Goal: Task Accomplishment & Management: Use online tool/utility

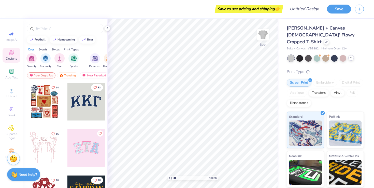
click at [352, 56] on icon at bounding box center [351, 58] width 4 height 4
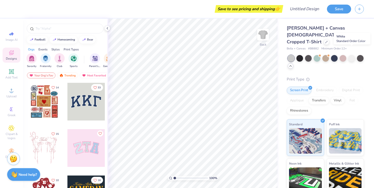
click at [352, 55] on div at bounding box center [351, 58] width 7 height 7
click at [321, 96] on div "Transfers" at bounding box center [319, 100] width 20 height 8
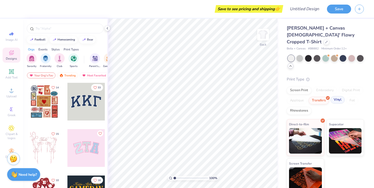
click at [337, 96] on div "Vinyl" at bounding box center [338, 100] width 14 height 8
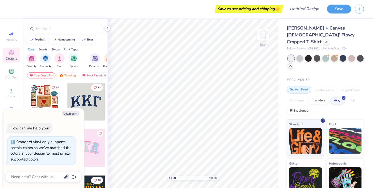
click at [295, 86] on div "Screen Print" at bounding box center [299, 90] width 25 height 8
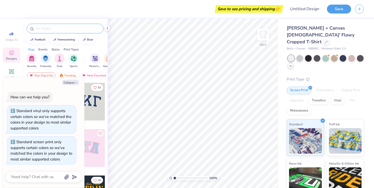
type textarea "x"
click at [62, 29] on input "text" at bounding box center [67, 28] width 65 height 5
type input "delta delta delta"
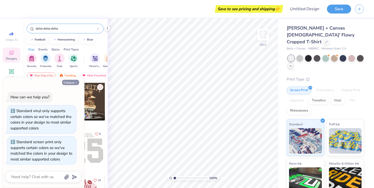
click at [67, 81] on button "Collapse" at bounding box center [70, 82] width 17 height 5
type textarea "x"
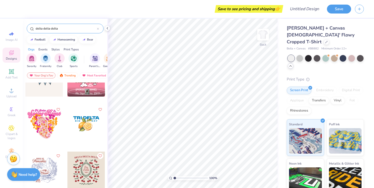
scroll to position [144, 0]
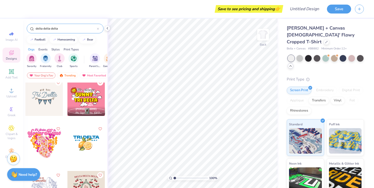
click at [82, 143] on div at bounding box center [86, 143] width 38 height 38
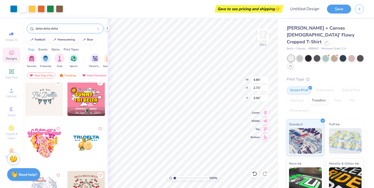
click at [65, 29] on input "delta delta delta" at bounding box center [66, 28] width 62 height 5
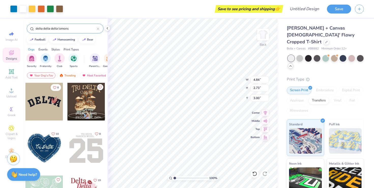
type input "delta delta delta lemons"
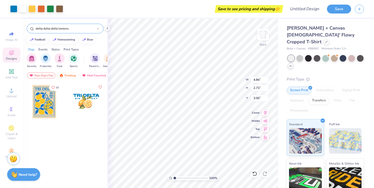
click at [45, 102] on div at bounding box center [44, 102] width 38 height 38
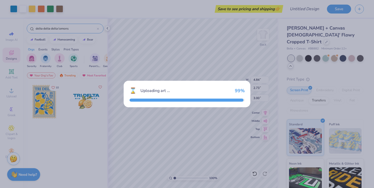
type input "3.06"
type input "4.29"
type textarea "x"
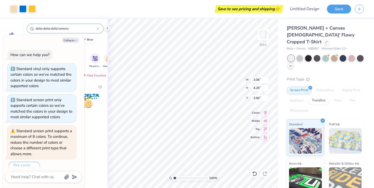
scroll to position [8, 0]
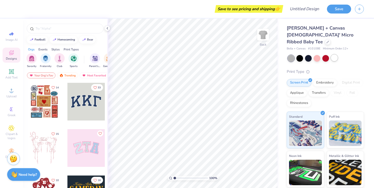
click at [333, 54] on div at bounding box center [334, 57] width 7 height 7
click at [310, 54] on div at bounding box center [308, 57] width 7 height 7
click at [315, 54] on div at bounding box center [317, 57] width 7 height 7
click at [325, 54] on div at bounding box center [325, 57] width 7 height 7
click at [298, 54] on div at bounding box center [299, 57] width 7 height 7
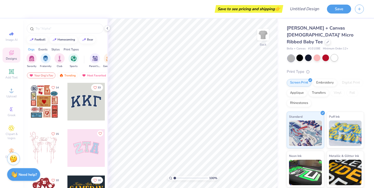
click at [334, 54] on div at bounding box center [334, 57] width 7 height 7
click at [8, 71] on icon at bounding box center [11, 71] width 6 height 6
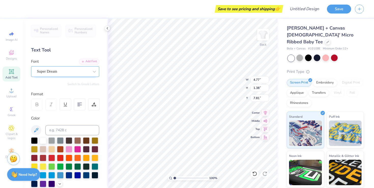
click at [62, 73] on div "Super Dream" at bounding box center [62, 71] width 53 height 8
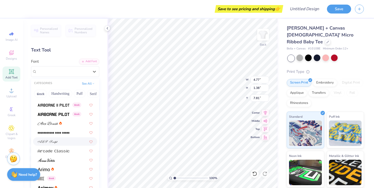
scroll to position [109, 0]
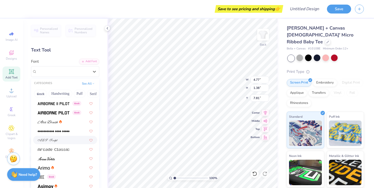
click at [64, 143] on div at bounding box center [65, 140] width 64 height 8
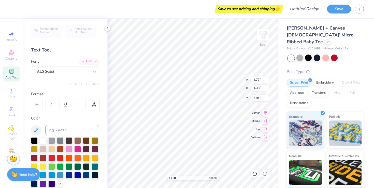
type input "7.08"
type input "1.66"
type input "7.67"
click at [53, 68] on div "ALS Script" at bounding box center [62, 71] width 53 height 8
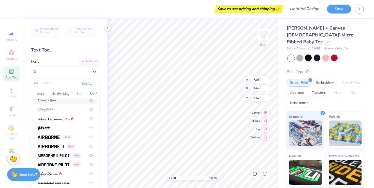
scroll to position [58, 0]
click at [59, 120] on img at bounding box center [54, 119] width 32 height 4
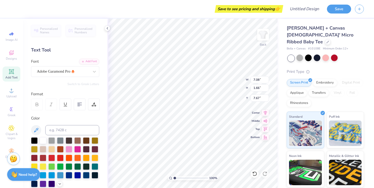
type input "4.99"
type input "1.37"
type input "7.81"
click at [62, 72] on div "Adobe Garamond Pro" at bounding box center [62, 71] width 53 height 8
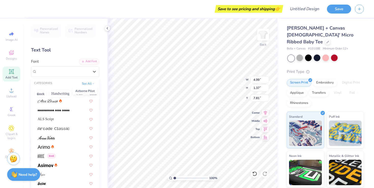
scroll to position [132, 0]
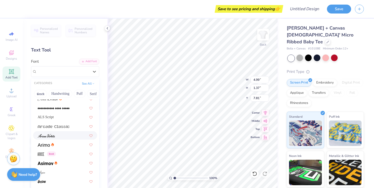
click at [58, 137] on div at bounding box center [65, 135] width 55 height 5
type input "5.26"
type input "1.68"
type input "7.66"
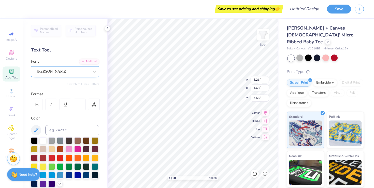
click at [63, 70] on div "[PERSON_NAME]" at bounding box center [62, 71] width 53 height 8
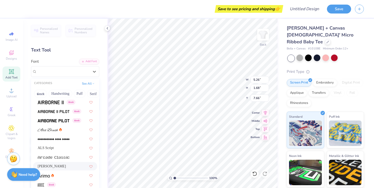
scroll to position [102, 0]
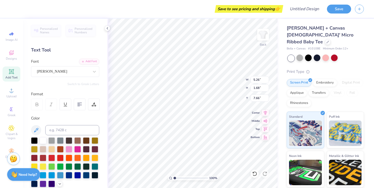
type textarea "XT"
click at [107, 29] on icon at bounding box center [107, 28] width 4 height 4
type input "3.10"
click at [103, 125] on div "Personalized Names Personalized Numbers Text Tool Add Font Font [PERSON_NAME] S…" at bounding box center [65, 103] width 84 height 169
click at [106, 29] on icon at bounding box center [107, 28] width 4 height 4
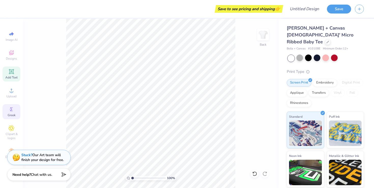
click at [9, 113] on span "Greek" at bounding box center [12, 115] width 8 height 4
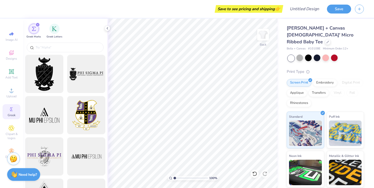
click at [9, 113] on span "Greek" at bounding box center [12, 115] width 8 height 4
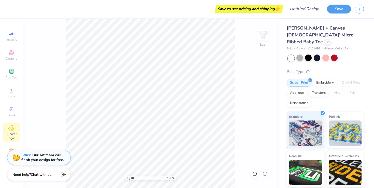
click at [11, 129] on icon at bounding box center [11, 128] width 3 height 3
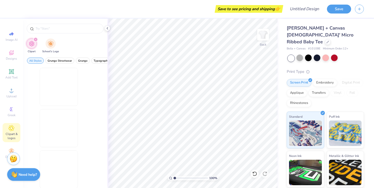
scroll to position [0, 0]
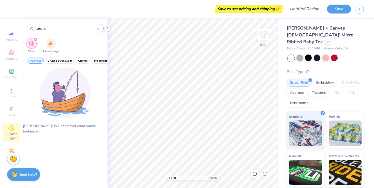
type input "lemons"
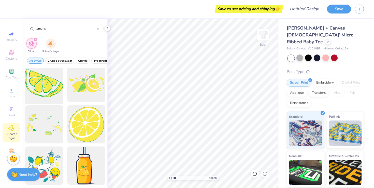
scroll to position [46, 0]
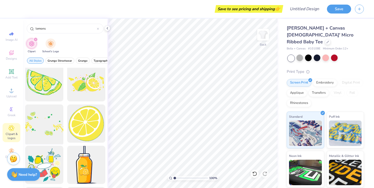
click at [49, 133] on div at bounding box center [44, 124] width 42 height 42
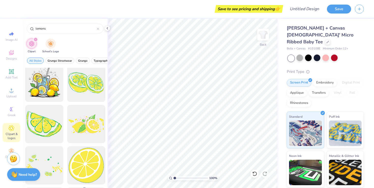
scroll to position [0, 0]
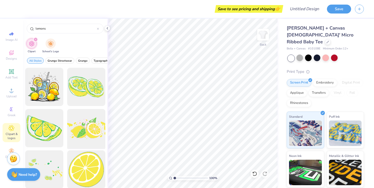
click at [84, 129] on div at bounding box center [86, 128] width 42 height 42
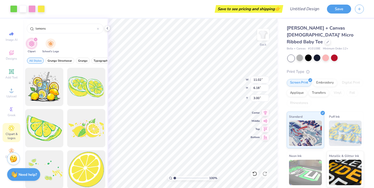
type input "10.95"
type input "8.77"
type input "1.95"
type input "5.05"
type input "4.04"
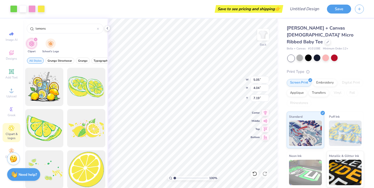
type input "5.92"
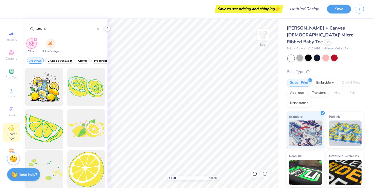
click at [45, 123] on div at bounding box center [44, 128] width 42 height 42
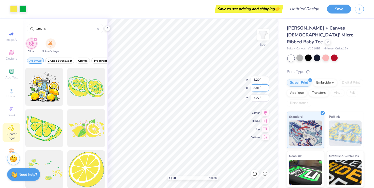
type input "5.20"
type input "3.81"
type input "4.38"
type input "4.92"
type input "3.61"
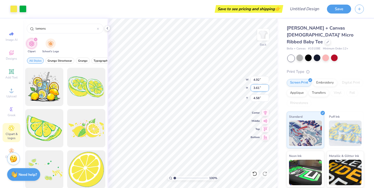
type input "4.28"
click at [40, 135] on div at bounding box center [44, 128] width 42 height 42
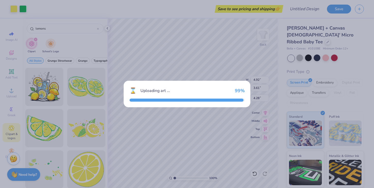
type input "11.02"
type input "8.08"
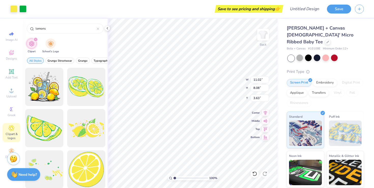
type input "3.00"
type input "3.93"
type input "2.88"
type input "8.14"
type input "4.92"
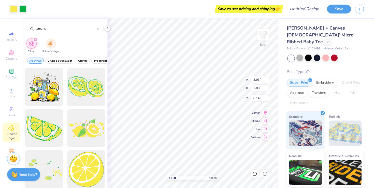
type input "3.61"
type input "4.17"
type input "3.93"
type input "2.88"
type input "8.14"
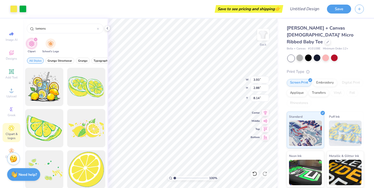
type input "4.06"
type input "2.82"
type input "4.56"
type input "3.70"
type input "2.57"
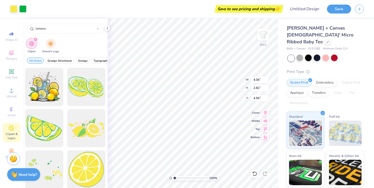
type input "4.69"
type input "3.30"
type input "3.12"
type input "4.04"
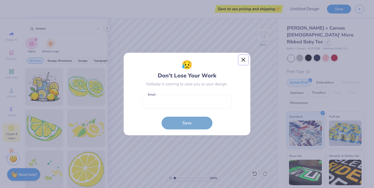
click at [244, 60] on button "Close" at bounding box center [244, 60] width 10 height 10
click at [244, 60] on div "😥 Don’t Lose Your Work Nobody is coming to save you or your design. Email is a …" at bounding box center [187, 94] width 374 height 188
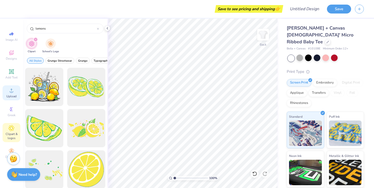
click at [13, 88] on icon at bounding box center [11, 90] width 6 height 6
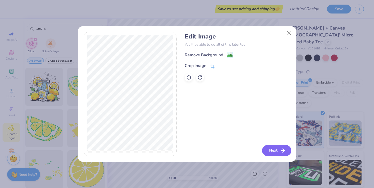
click at [277, 151] on button "Next" at bounding box center [276, 150] width 29 height 11
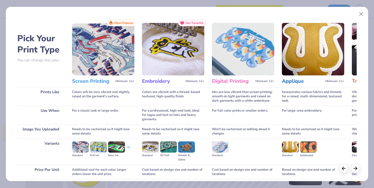
click at [67, 46] on div "Pick Your Print Type You can change this later. Prints Like Use When Image You …" at bounding box center [186, 113] width 339 height 187
click at [81, 46] on img at bounding box center [103, 49] width 62 height 52
click at [93, 84] on h3 "Screen Printing" at bounding box center [92, 81] width 41 height 7
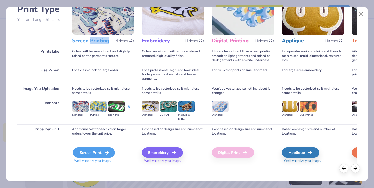
click at [91, 152] on div "Screen Print" at bounding box center [94, 152] width 42 height 10
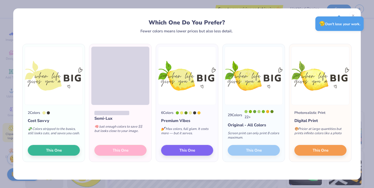
click at [253, 152] on div "29 Colors 22 + Original - All Colors Screen print can only print 8 colors maxim…" at bounding box center [254, 133] width 62 height 57
click at [256, 151] on div "29 Colors 22 + Original - All Colors Screen print can only print 8 colors maxim…" at bounding box center [254, 133] width 62 height 57
click at [249, 150] on div "29 Colors 22 + Original - All Colors Screen print can only print 8 colors maxim…" at bounding box center [254, 133] width 62 height 57
click at [356, 17] on div "😥 Don’t lose your work." at bounding box center [340, 24] width 48 height 15
click at [353, 16] on div "😥 Don’t lose your work." at bounding box center [339, 24] width 51 height 18
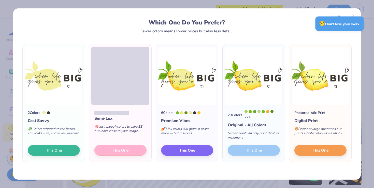
click at [319, 22] on div "😥 Don’t lose your work." at bounding box center [340, 24] width 48 height 15
click at [270, 25] on div "Which One Do You Prefer?" at bounding box center [186, 22] width 319 height 7
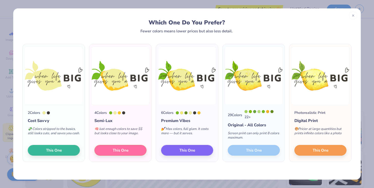
click at [247, 150] on div "29 Colors 22 + Original - All Colors Screen print can only print 8 colors maxim…" at bounding box center [254, 133] width 62 height 57
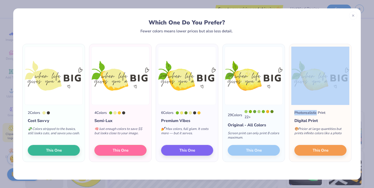
click at [247, 150] on div "29 Colors 22 + Original - All Colors Screen print can only print 8 colors maxim…" at bounding box center [254, 133] width 62 height 57
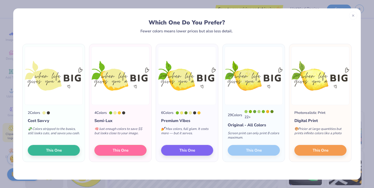
click at [247, 150] on div "29 Colors 22 + Original - All Colors Screen print can only print 8 colors maxim…" at bounding box center [254, 133] width 62 height 57
click at [241, 112] on div "29 Colors" at bounding box center [235, 114] width 15 height 5
click at [246, 87] on img at bounding box center [254, 76] width 58 height 58
click at [352, 13] on icon at bounding box center [353, 15] width 4 height 4
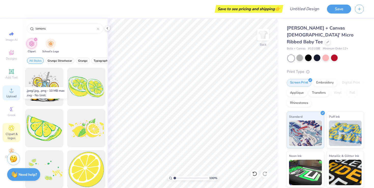
click at [12, 95] on span "Upload" at bounding box center [11, 96] width 10 height 4
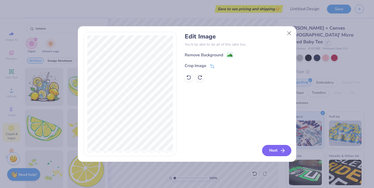
click at [283, 151] on icon "button" at bounding box center [283, 150] width 6 height 6
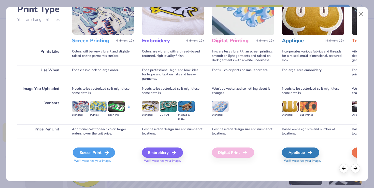
click at [89, 151] on div "Screen Print" at bounding box center [94, 152] width 42 height 10
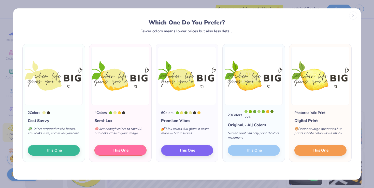
click at [256, 151] on div "29 Colors 22 + Original - All Colors Screen print can only print 8 colors maxim…" at bounding box center [254, 133] width 62 height 57
click at [311, 151] on button "This One" at bounding box center [320, 149] width 52 height 11
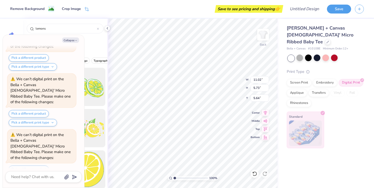
scroll to position [95, 0]
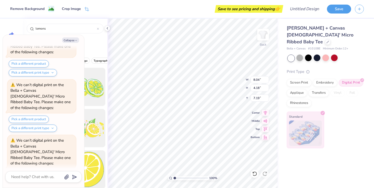
type textarea "x"
type input "8.04"
type input "4.18"
type input "7.19"
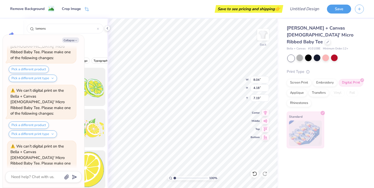
type textarea "x"
type input "3.70"
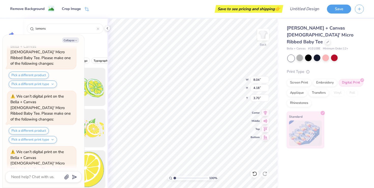
type textarea "x"
type input "3.41"
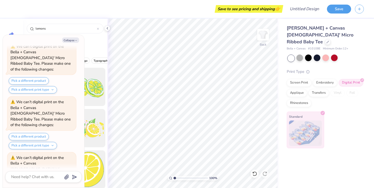
click at [37, 186] on button "supacolor transfers" at bounding box center [31, 190] width 40 height 8
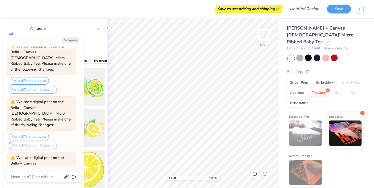
scroll to position [252, 0]
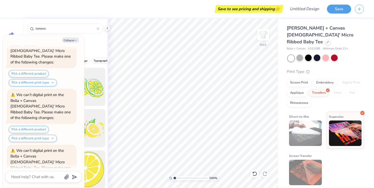
click at [30, 181] on button "Pick a different product" at bounding box center [29, 184] width 40 height 7
type textarea "x"
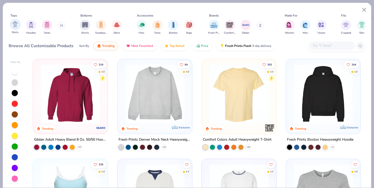
click at [16, 26] on img "filter for Shirts" at bounding box center [15, 24] width 6 height 6
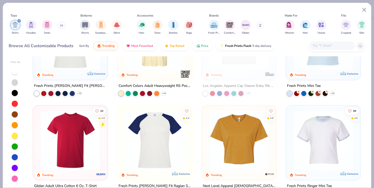
scroll to position [157, 0]
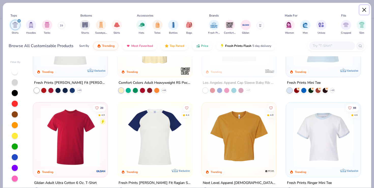
click at [364, 8] on button "Close" at bounding box center [365, 10] width 10 height 10
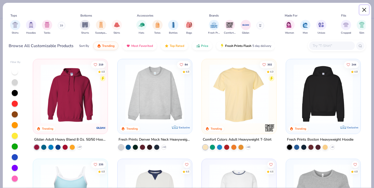
click at [364, 8] on button "Close" at bounding box center [365, 10] width 10 height 10
